Goal: Information Seeking & Learning: Find specific fact

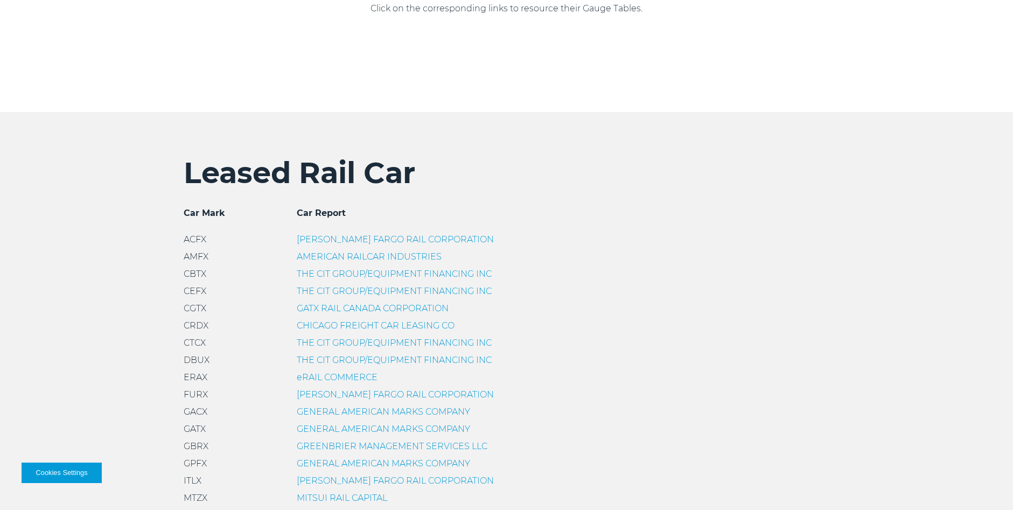
scroll to position [269, 0]
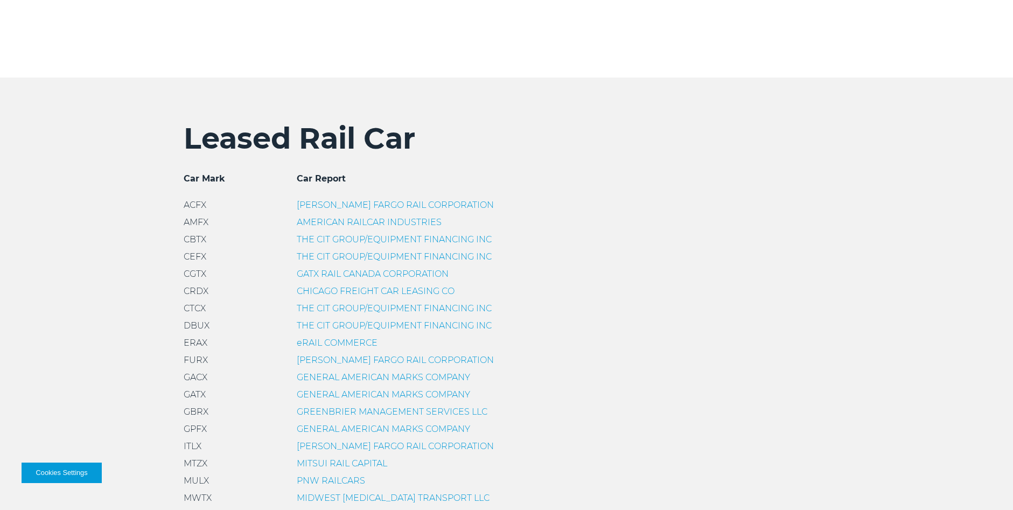
click at [315, 274] on link "GATX RAIL CANADA CORPORATION" at bounding box center [373, 274] width 152 height 10
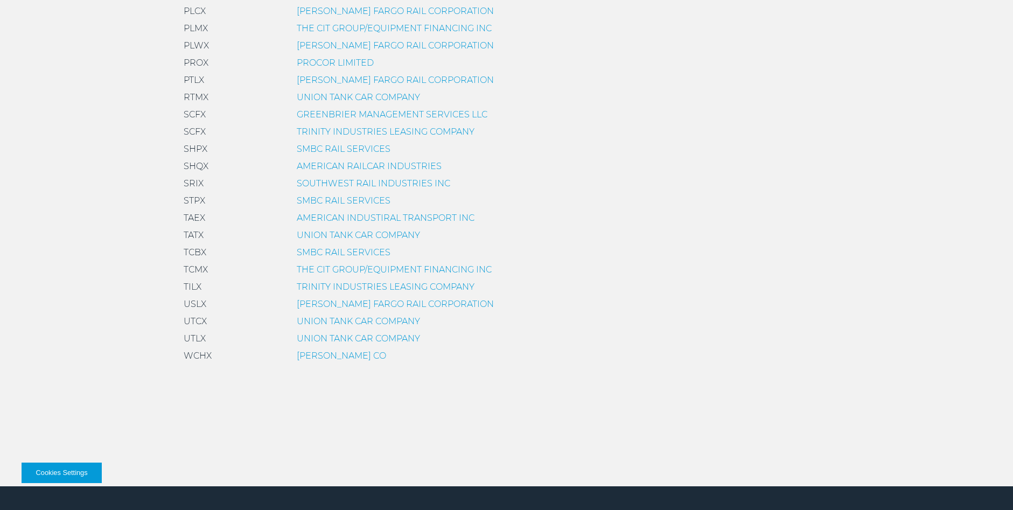
scroll to position [539, 0]
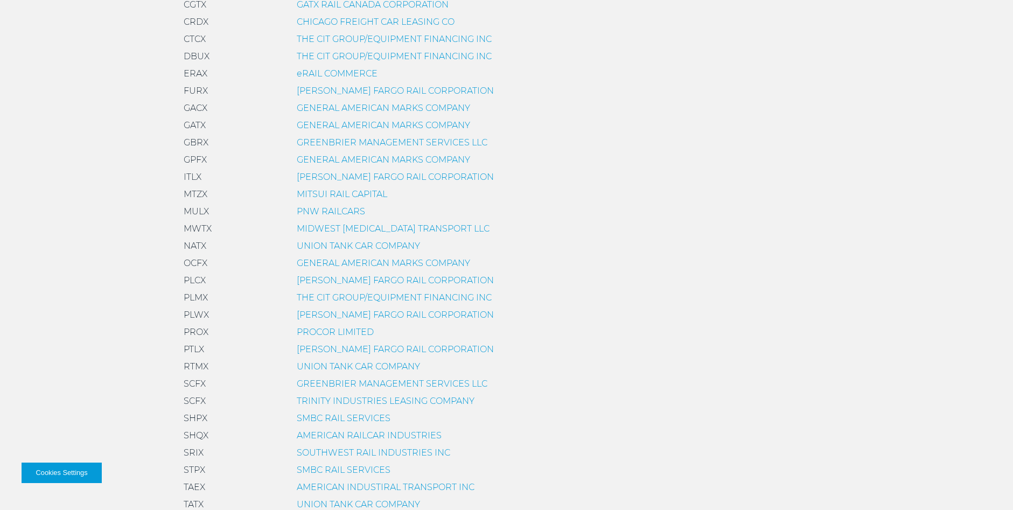
click at [312, 125] on link "GENERAL AMERICAN MARKS COMPANY" at bounding box center [383, 125] width 173 height 10
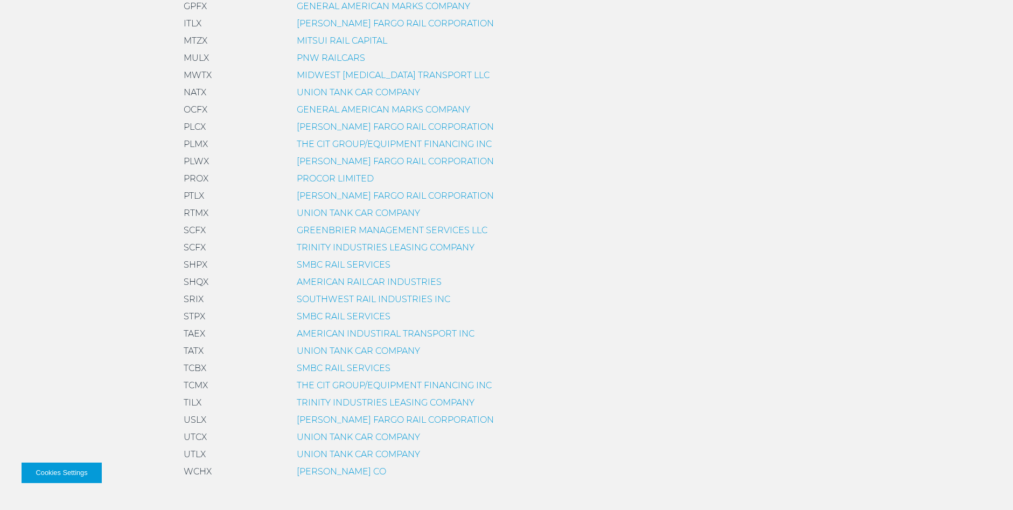
scroll to position [539, 0]
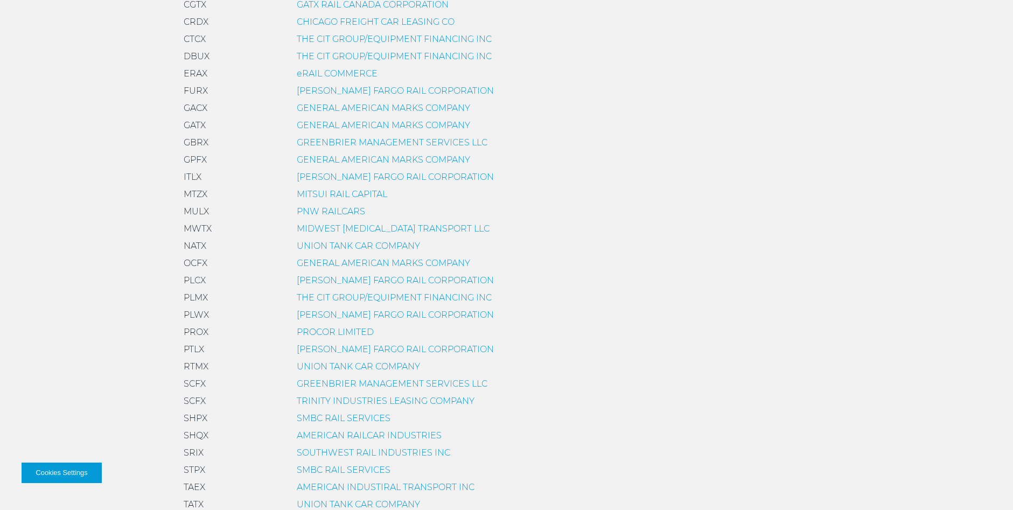
click at [311, 329] on link "PROCOR LIMITED" at bounding box center [335, 332] width 77 height 10
